Goal: Check status: Check status

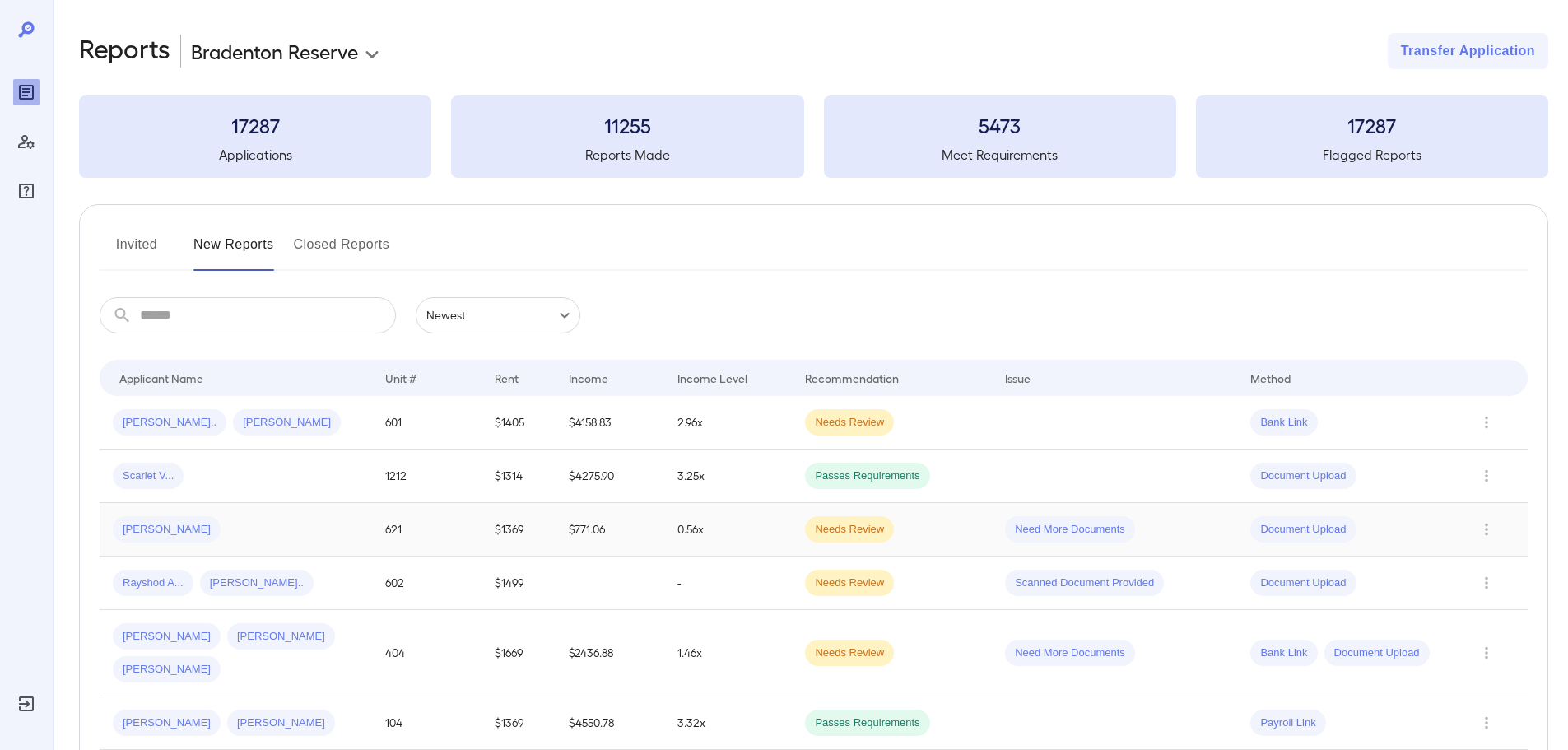
click at [664, 535] on td "$771.06" at bounding box center [610, 529] width 110 height 54
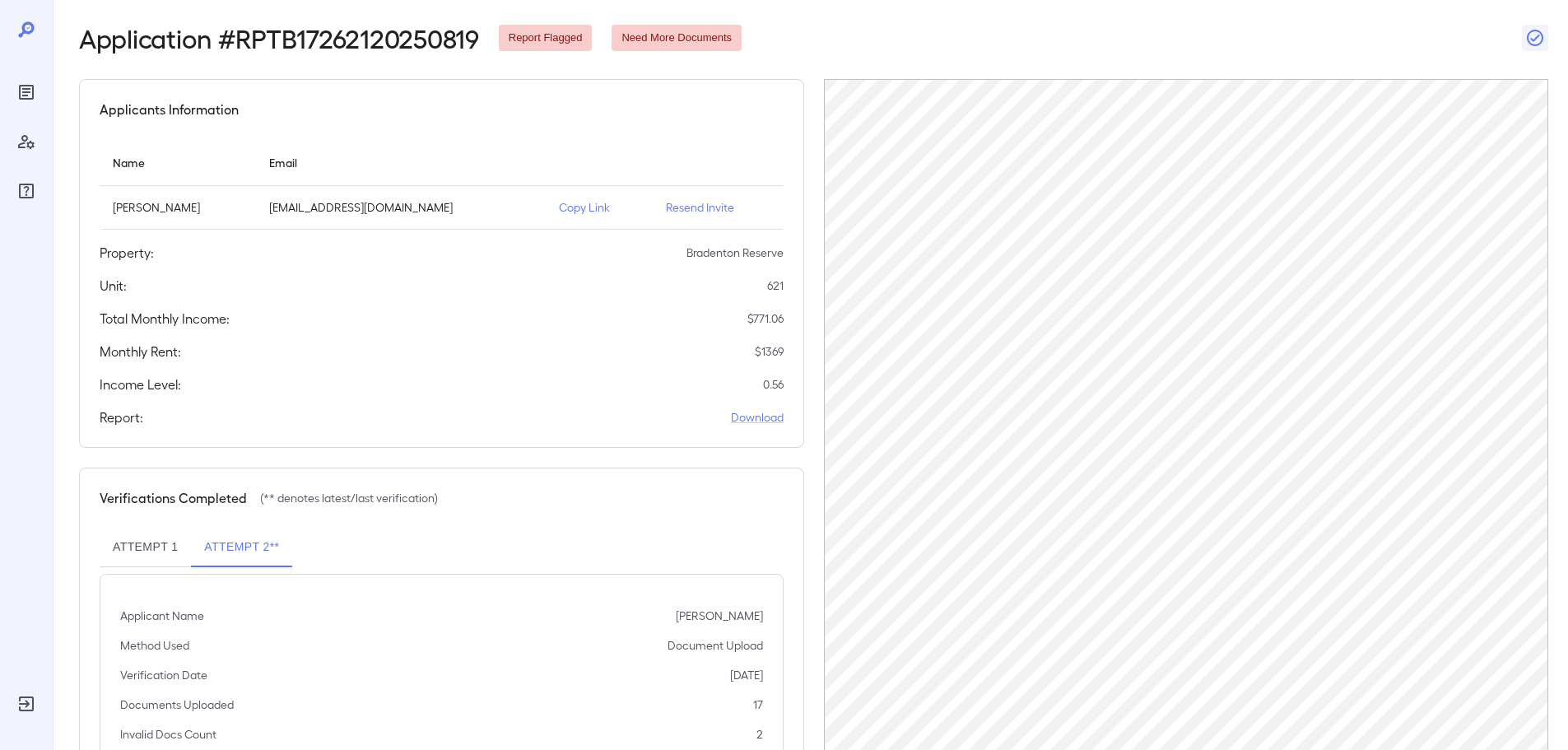
scroll to position [165, 0]
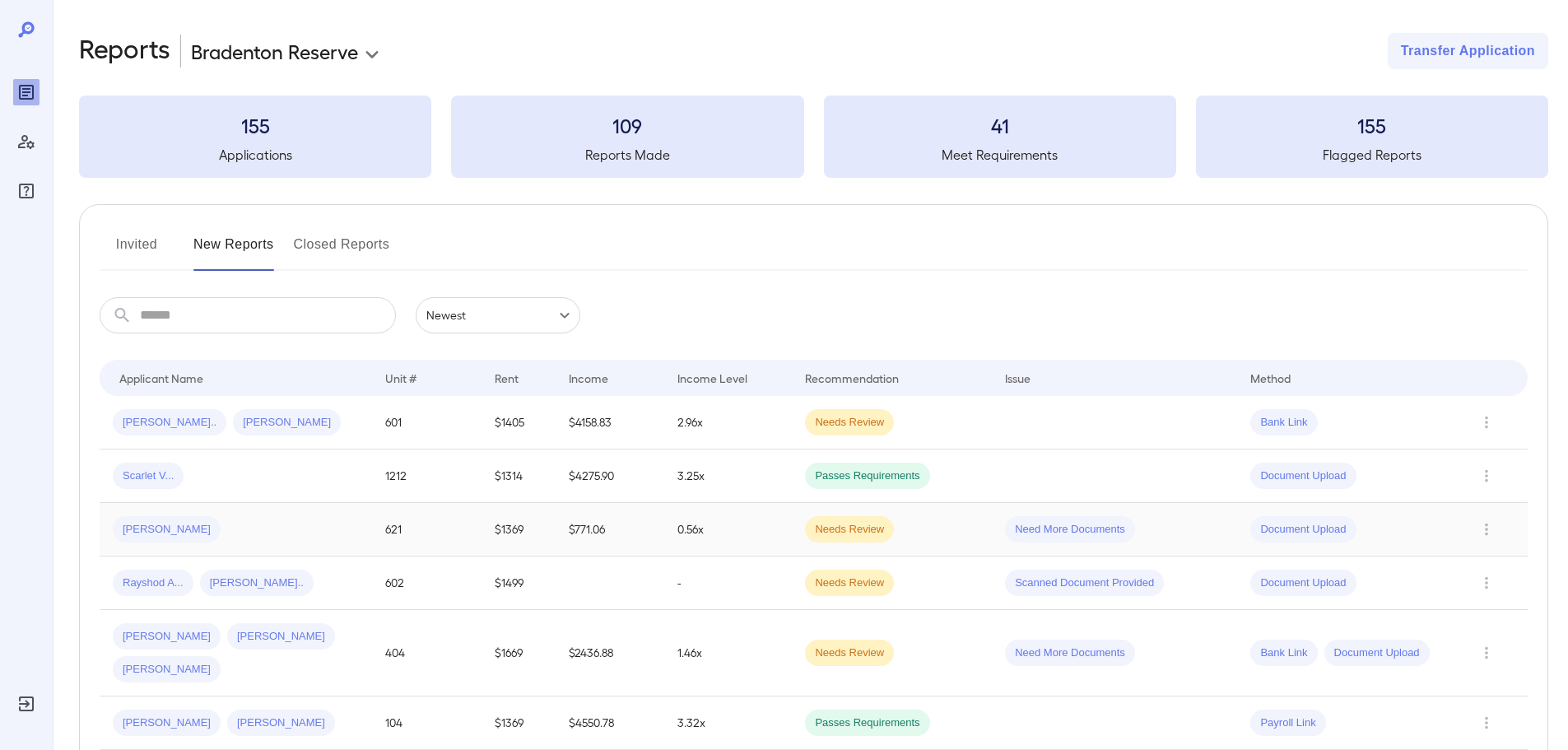
click at [1221, 536] on td "Need More Documents" at bounding box center [1114, 529] width 245 height 54
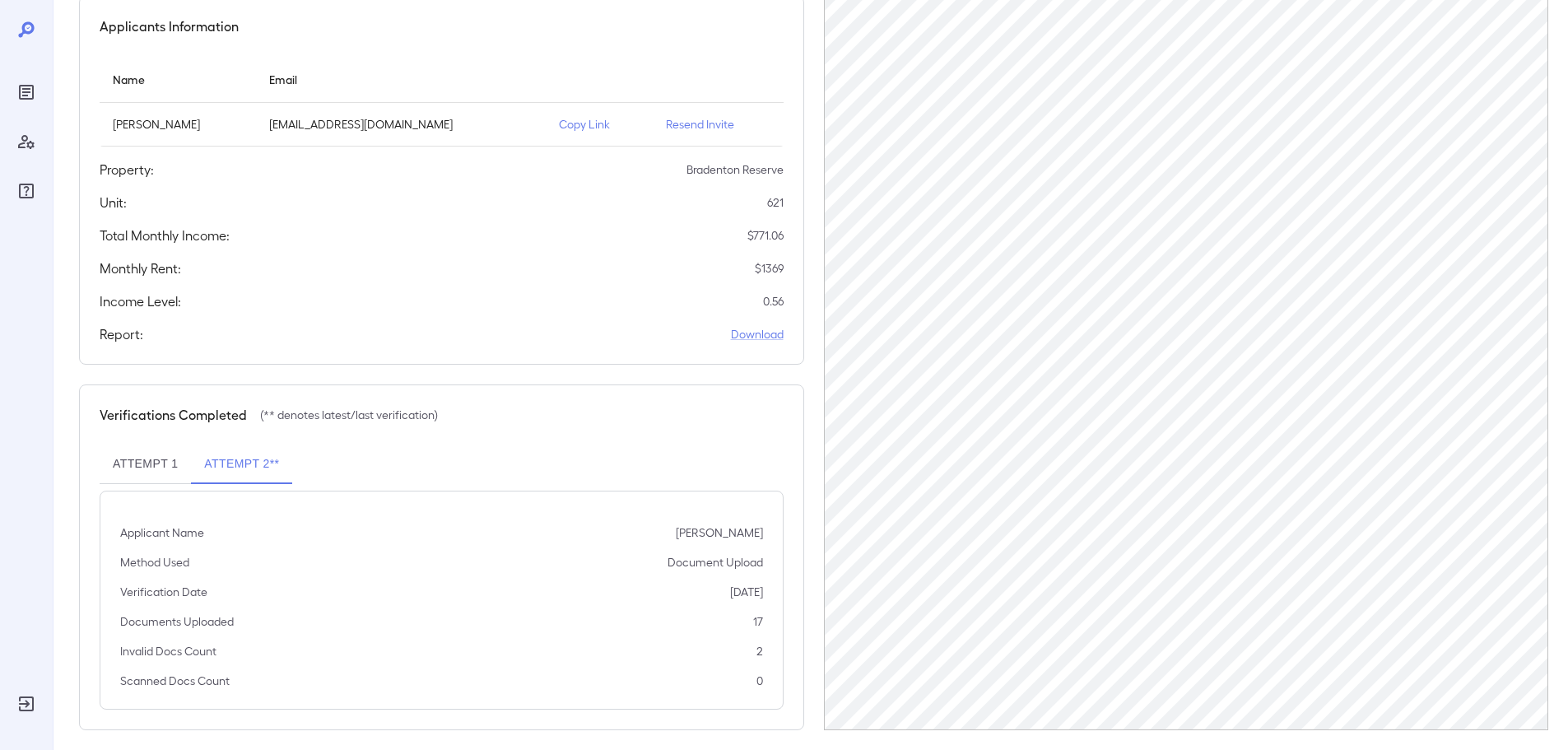
scroll to position [165, 0]
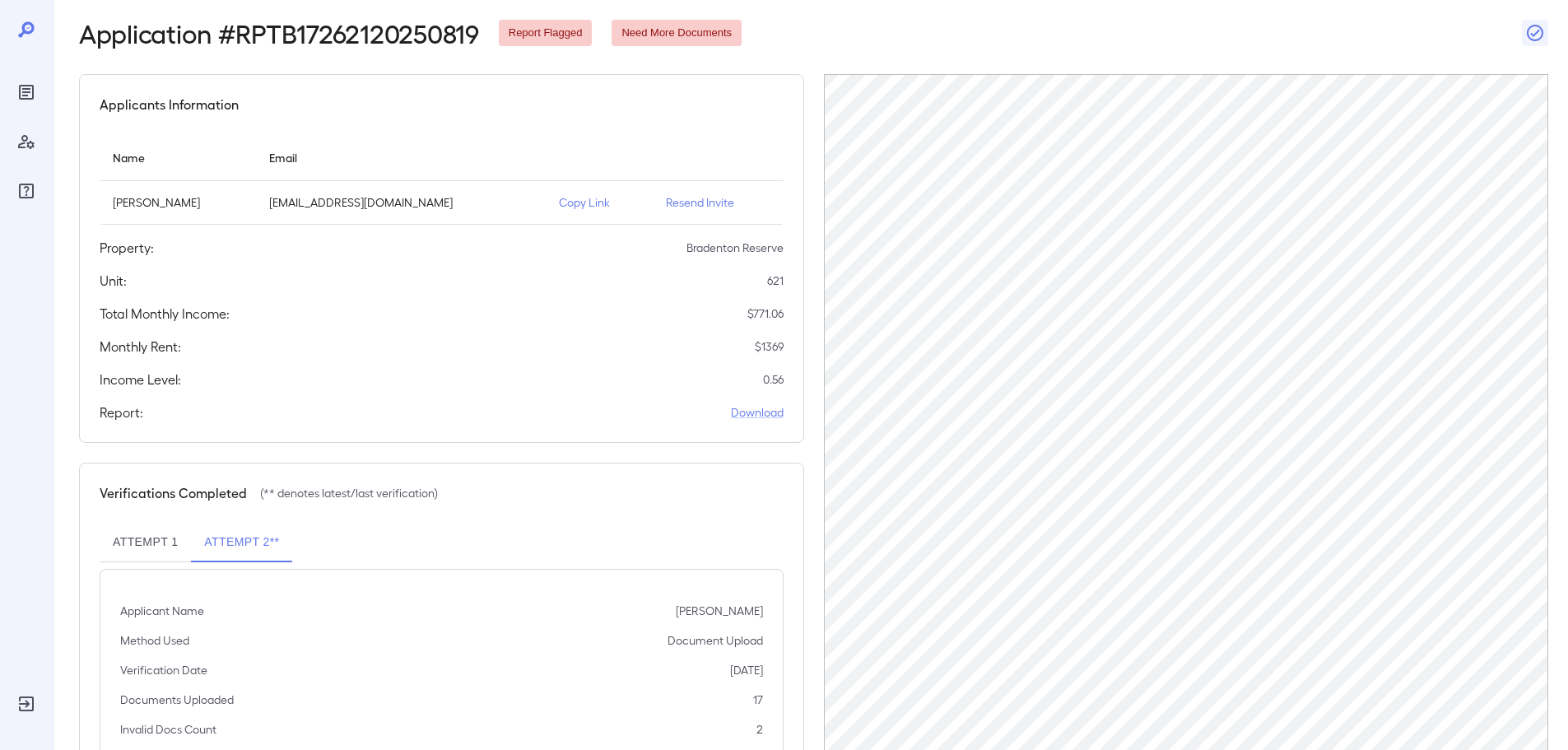
scroll to position [165, 0]
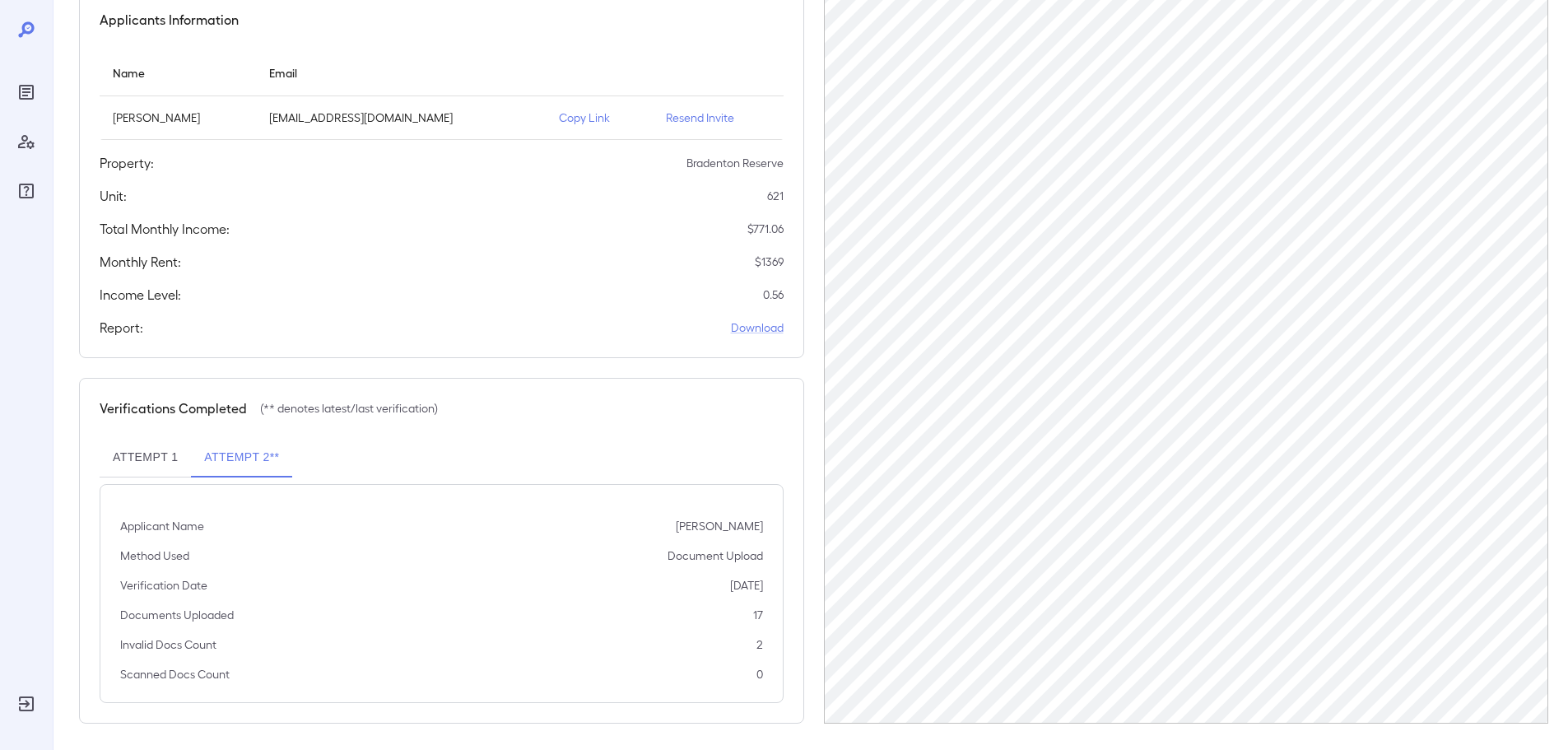
scroll to position [165, 0]
